Goal: Navigation & Orientation: Go to known website

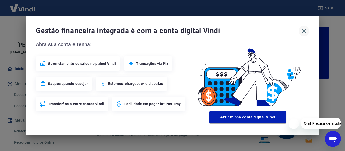
click at [301, 32] on icon "button" at bounding box center [304, 31] width 8 height 8
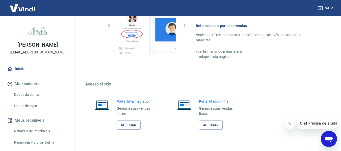
scroll to position [316, 0]
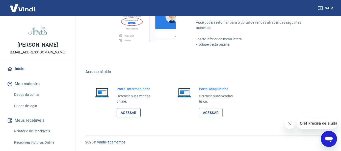
click at [130, 110] on link "Acessar" at bounding box center [129, 112] width 24 height 9
